Goal: Check status

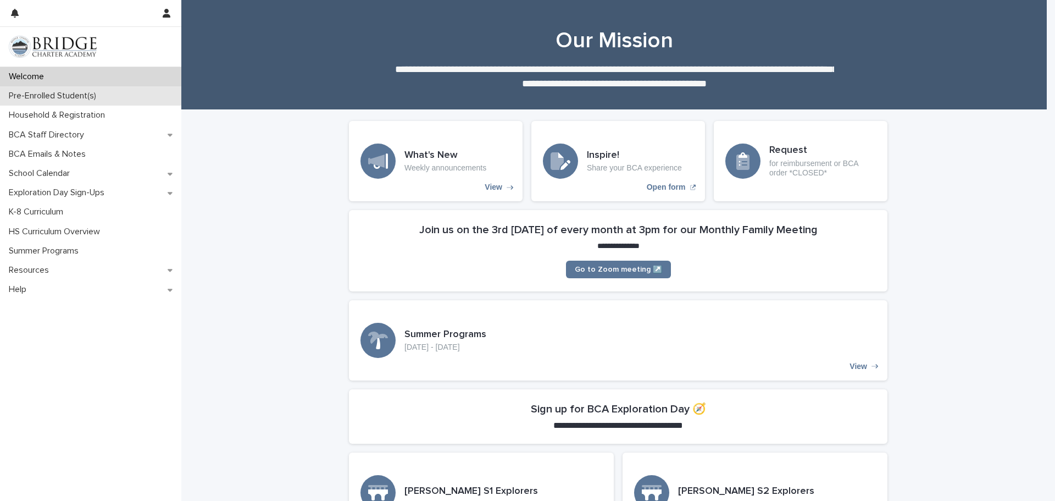
click at [52, 91] on p "Pre-Enrolled Student(s)" at bounding box center [54, 96] width 101 height 10
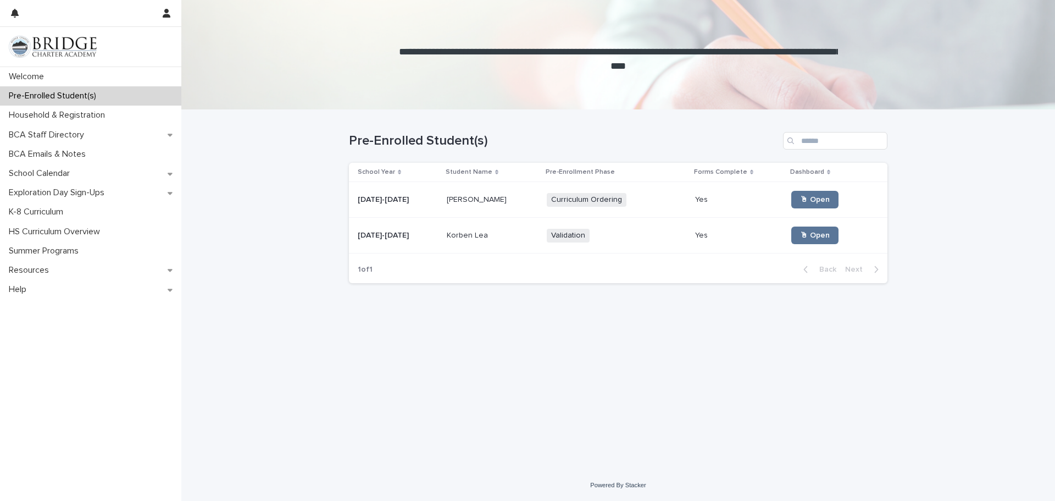
click at [547, 231] on span "Validation" at bounding box center [568, 236] width 43 height 14
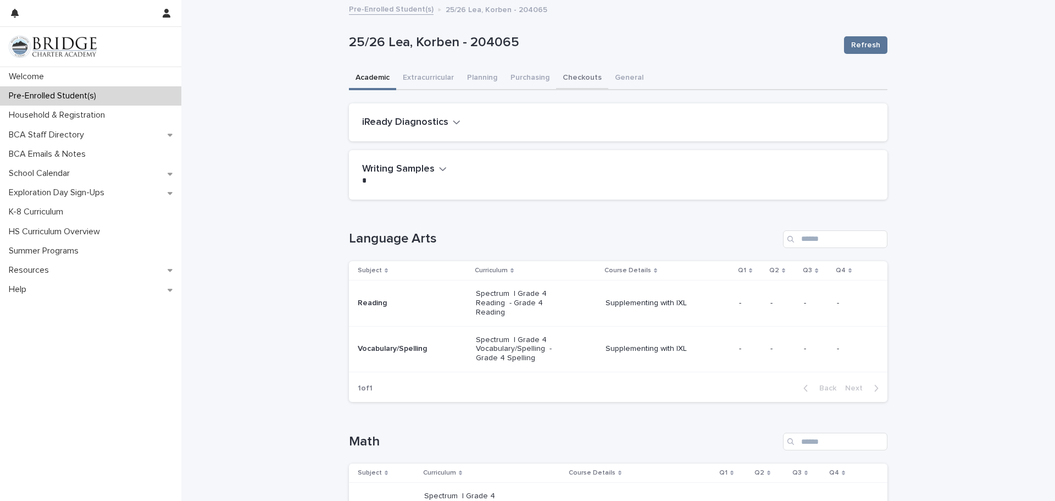
click at [576, 77] on button "Checkouts" at bounding box center [582, 78] width 52 height 23
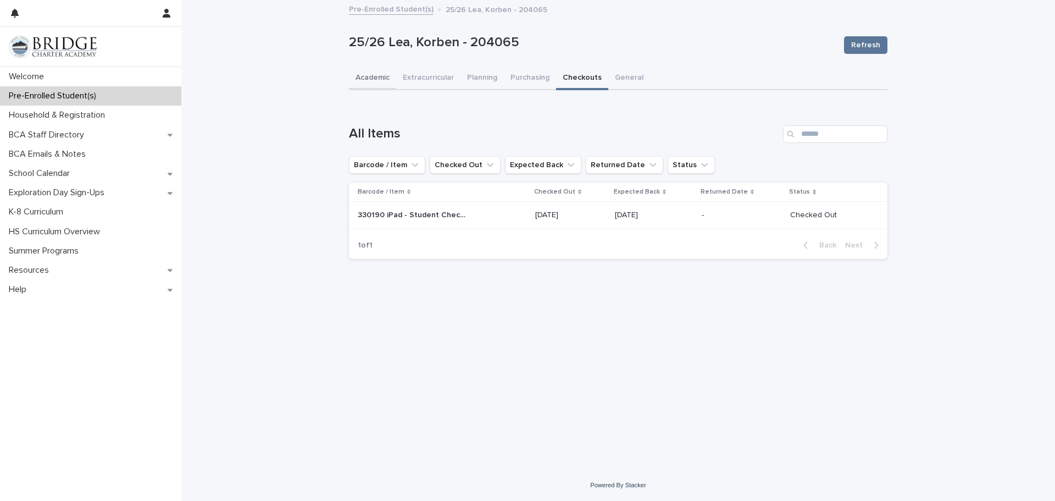
click at [369, 76] on button "Academic" at bounding box center [372, 78] width 47 height 23
